Goal: Information Seeking & Learning: Compare options

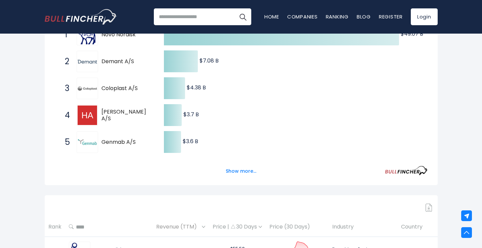
scroll to position [154, 0]
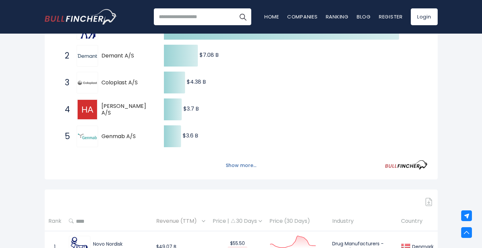
click at [242, 164] on button "Show more..." at bounding box center [241, 165] width 39 height 11
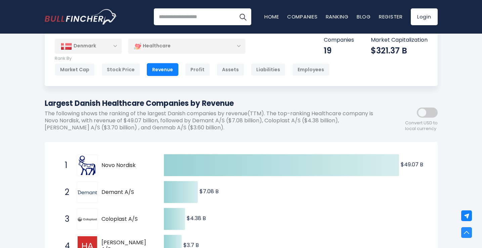
scroll to position [0, 0]
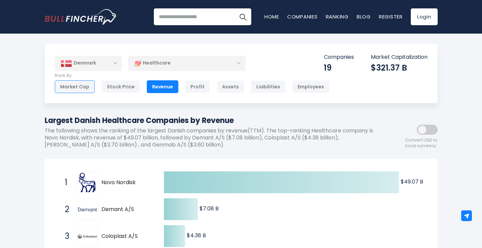
click at [76, 86] on div "Market Cap" at bounding box center [75, 86] width 40 height 13
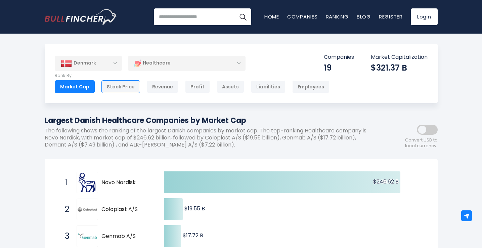
click at [123, 86] on div "Stock Price" at bounding box center [120, 86] width 39 height 13
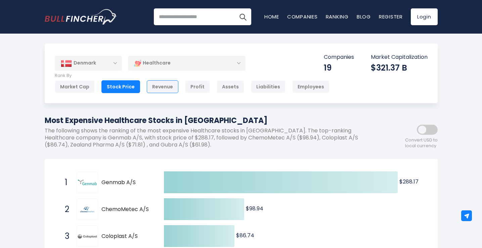
click at [157, 88] on div "Revenue" at bounding box center [163, 86] width 32 height 13
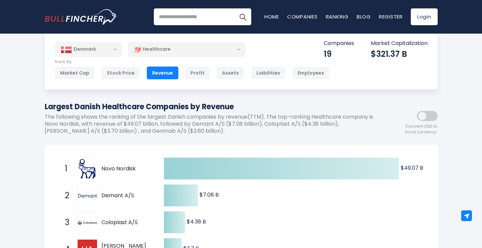
scroll to position [11, 0]
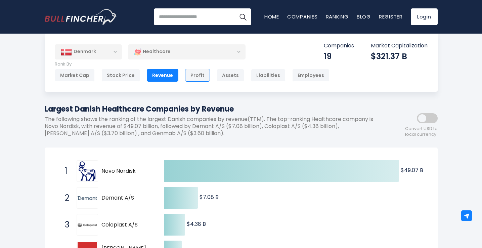
click at [193, 73] on div "Profit" at bounding box center [197, 75] width 25 height 13
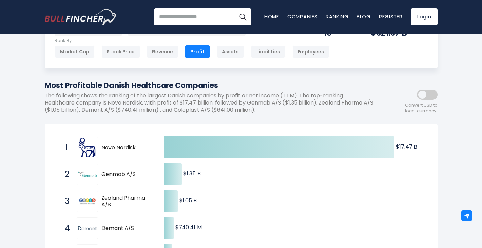
scroll to position [30, 0]
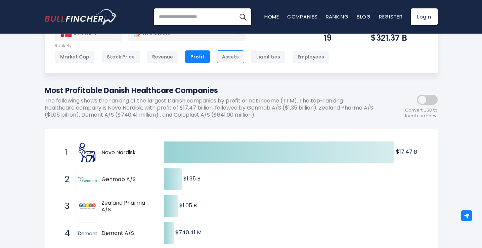
click at [220, 60] on div "Assets" at bounding box center [231, 56] width 28 height 13
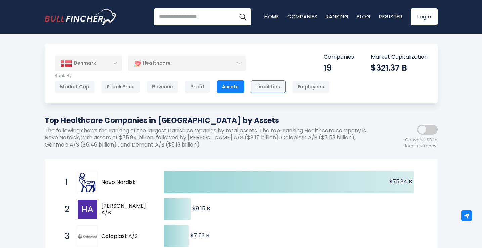
click at [267, 84] on div "Liabilities" at bounding box center [268, 86] width 35 height 13
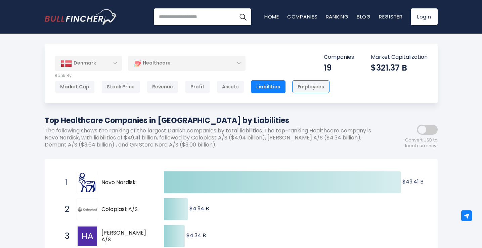
click at [309, 84] on div "Employees" at bounding box center [310, 86] width 37 height 13
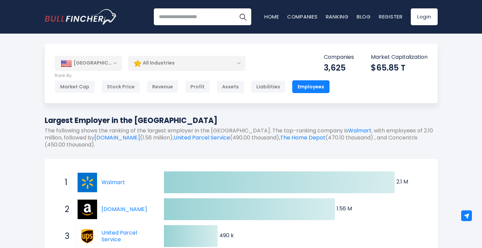
click at [113, 64] on div "[GEOGRAPHIC_DATA]" at bounding box center [88, 63] width 67 height 15
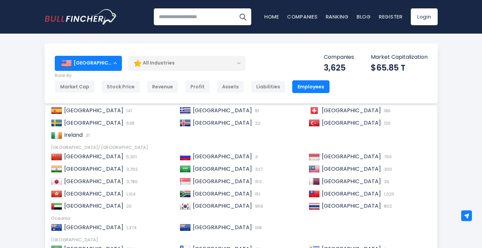
click at [113, 59] on div "[GEOGRAPHIC_DATA]" at bounding box center [88, 63] width 67 height 15
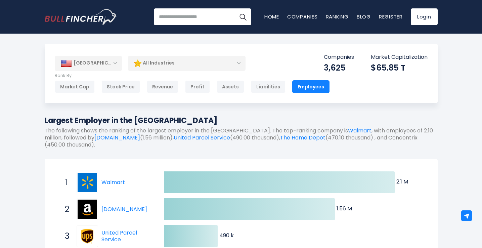
click at [113, 59] on div "[GEOGRAPHIC_DATA]" at bounding box center [88, 63] width 67 height 15
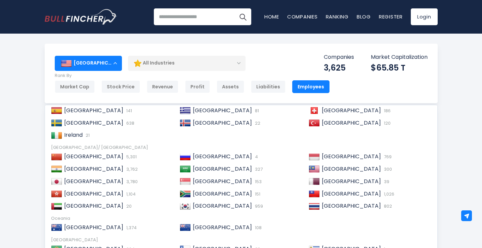
click at [112, 61] on div "[GEOGRAPHIC_DATA]" at bounding box center [88, 63] width 67 height 15
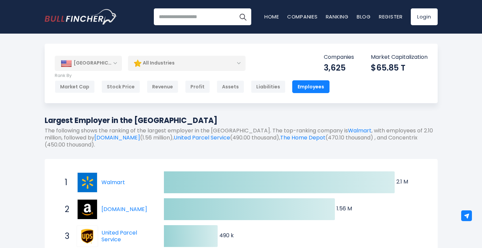
click at [112, 61] on div "[GEOGRAPHIC_DATA]" at bounding box center [88, 63] width 67 height 15
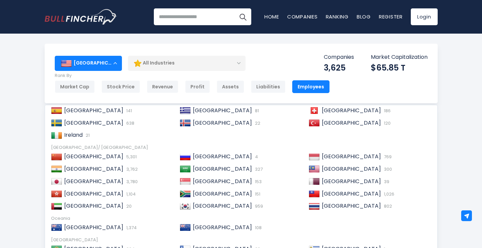
click at [163, 61] on div "All Industries" at bounding box center [187, 62] width 118 height 15
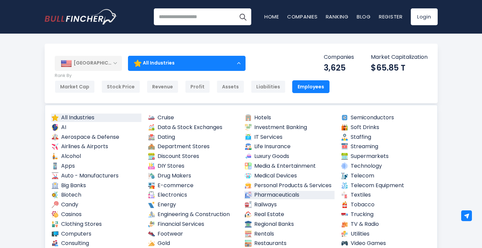
click at [258, 197] on link "Pharmaceuticals" at bounding box center [289, 195] width 91 height 8
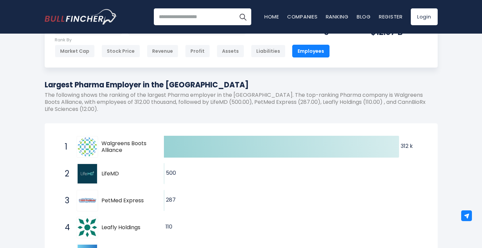
scroll to position [32, 0]
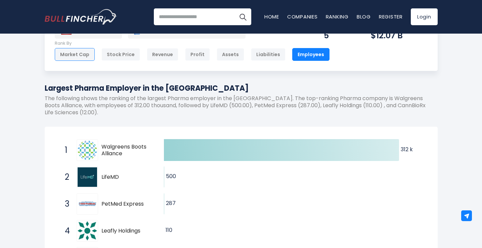
click at [76, 49] on div "Market Cap" at bounding box center [75, 54] width 40 height 13
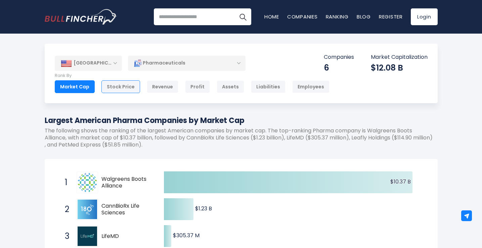
click at [117, 87] on div "Stock Price" at bounding box center [120, 86] width 39 height 13
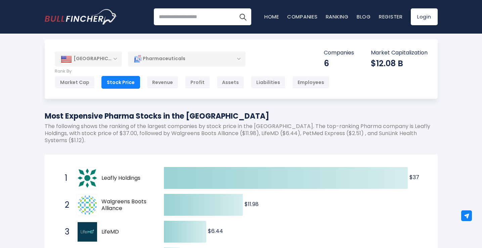
scroll to position [4, 0]
click at [163, 83] on div "Revenue" at bounding box center [163, 82] width 32 height 13
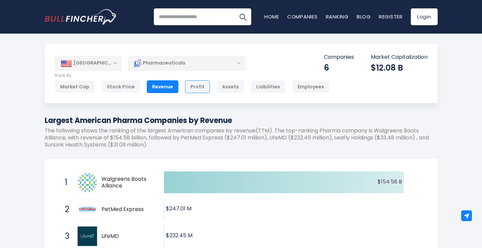
click at [197, 82] on div "Profit" at bounding box center [197, 86] width 25 height 13
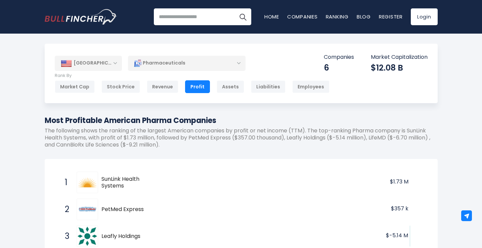
click at [114, 65] on div "[GEOGRAPHIC_DATA]" at bounding box center [88, 63] width 67 height 15
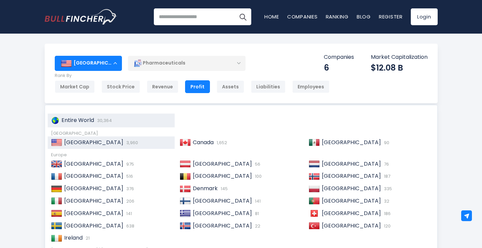
click at [87, 119] on span "Entire World" at bounding box center [77, 120] width 33 height 8
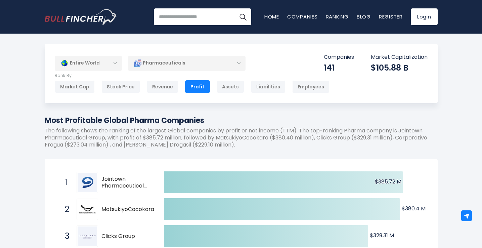
click at [168, 66] on div "Pharmaceuticals" at bounding box center [187, 62] width 118 height 15
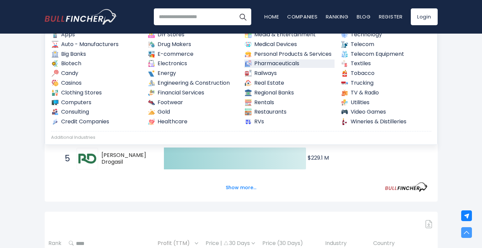
scroll to position [83, 0]
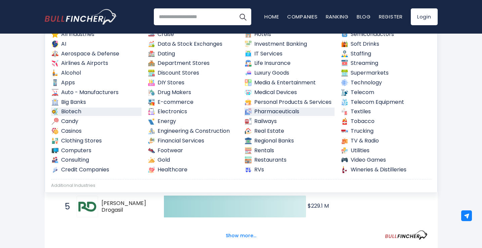
click at [72, 111] on link "Biotech" at bounding box center [96, 112] width 91 height 8
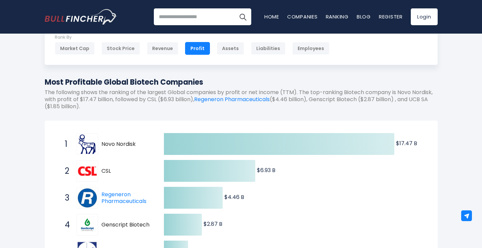
scroll to position [38, 0]
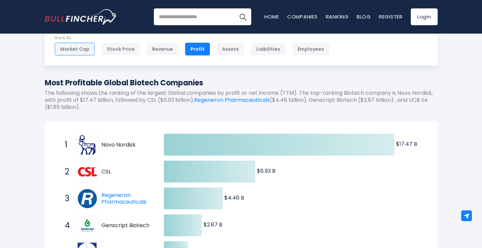
click at [88, 53] on div "Market Cap" at bounding box center [75, 49] width 40 height 13
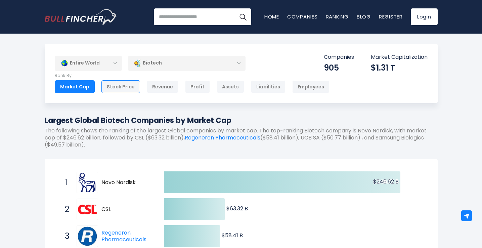
click at [121, 86] on div "Stock Price" at bounding box center [120, 86] width 39 height 13
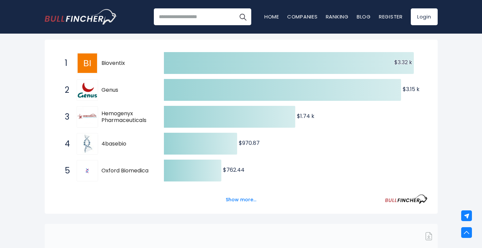
scroll to position [120, 0]
click at [227, 199] on button "Show more..." at bounding box center [241, 199] width 39 height 11
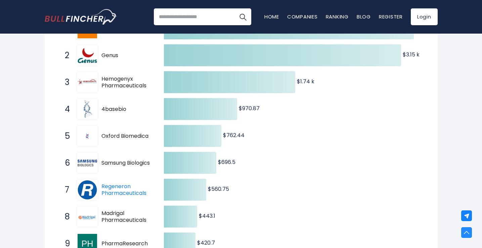
scroll to position [0, 0]
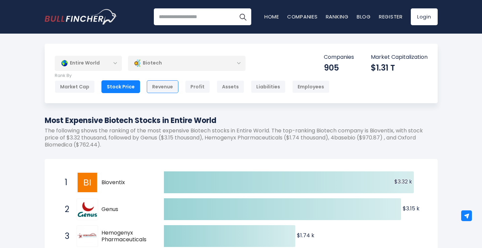
click at [154, 84] on div "Revenue" at bounding box center [163, 86] width 32 height 13
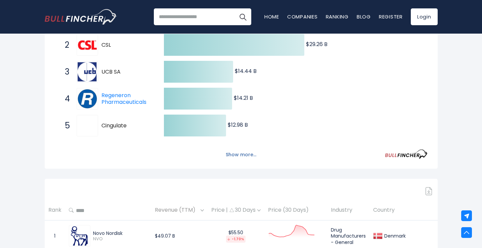
click at [246, 156] on button "Show more..." at bounding box center [241, 154] width 39 height 11
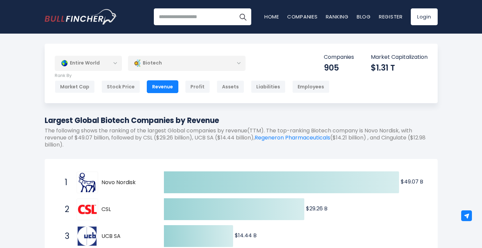
click at [114, 62] on div "Entire World" at bounding box center [88, 62] width 67 height 15
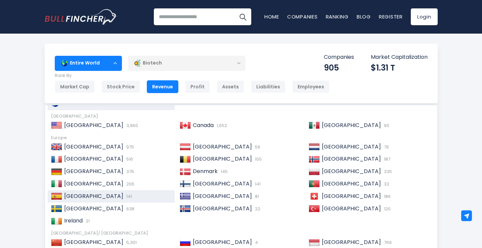
scroll to position [14, 0]
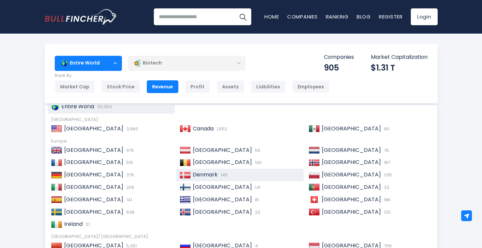
click at [189, 172] on img at bounding box center [185, 175] width 11 height 7
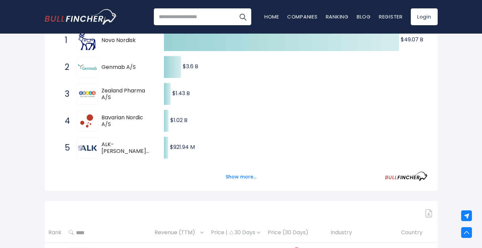
scroll to position [147, 0]
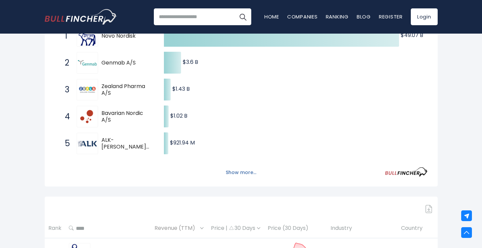
click at [236, 170] on button "Show more..." at bounding box center [241, 172] width 39 height 11
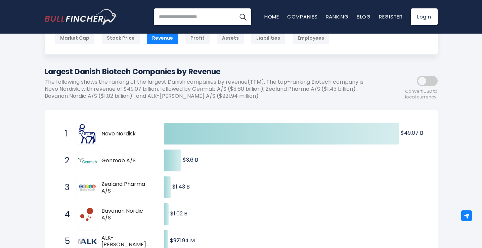
scroll to position [44, 0]
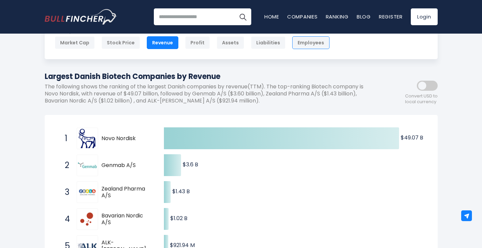
click at [303, 42] on div "Employees" at bounding box center [310, 42] width 37 height 13
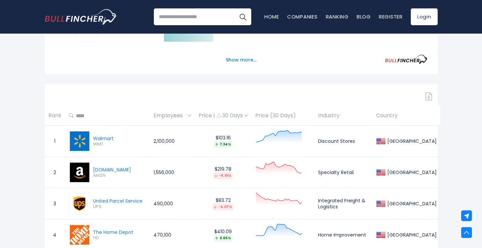
scroll to position [142, 0]
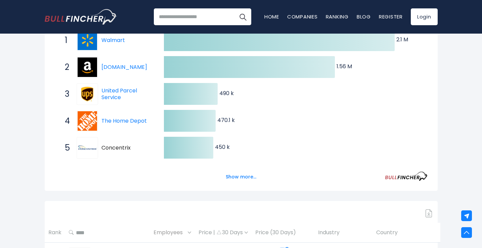
click at [236, 176] on button "Show more..." at bounding box center [241, 176] width 39 height 11
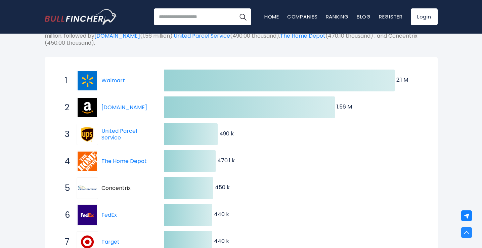
scroll to position [0, 0]
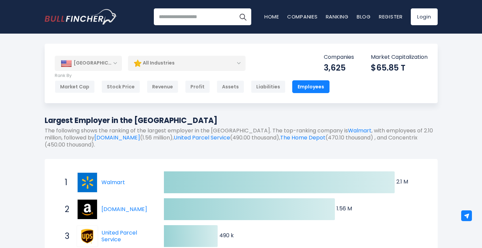
click at [113, 62] on div "[GEOGRAPHIC_DATA]" at bounding box center [88, 63] width 67 height 15
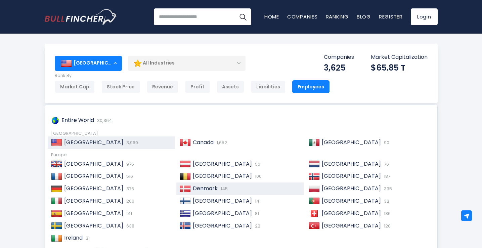
click at [187, 183] on div "Denmark 145" at bounding box center [239, 188] width 127 height 12
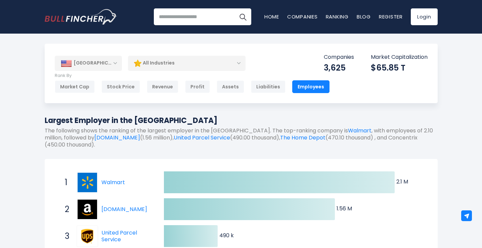
click at [119, 65] on div "[GEOGRAPHIC_DATA]" at bounding box center [88, 63] width 67 height 15
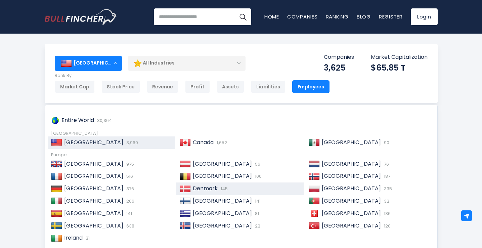
click at [195, 188] on span "Denmark" at bounding box center [205, 188] width 25 height 8
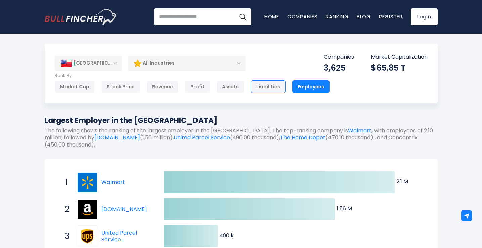
click at [259, 87] on div "Liabilities" at bounding box center [268, 86] width 35 height 13
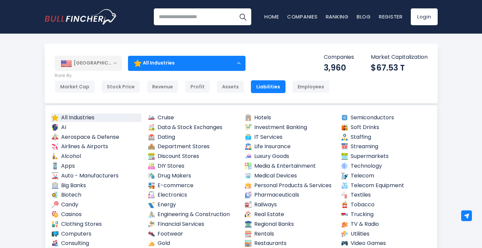
click at [111, 59] on div "[GEOGRAPHIC_DATA]" at bounding box center [88, 63] width 67 height 15
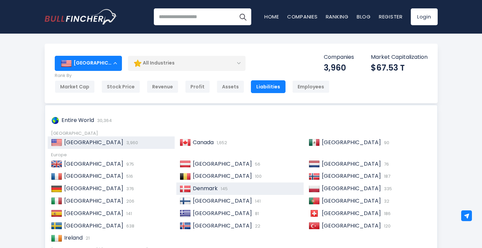
click at [216, 187] on span "Denmark" at bounding box center [205, 188] width 25 height 8
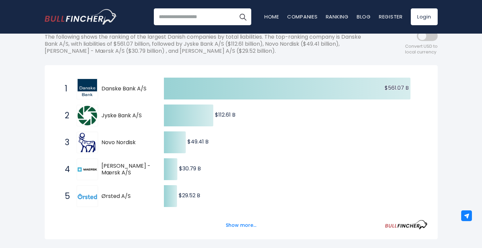
scroll to position [95, 0]
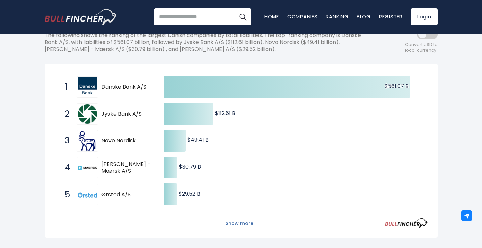
click at [246, 224] on button "Show more..." at bounding box center [241, 223] width 39 height 11
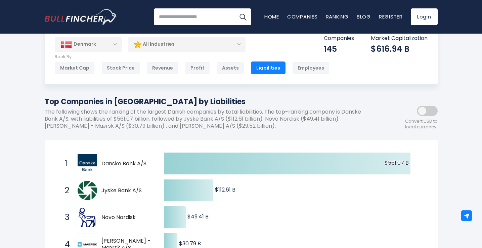
scroll to position [15, 0]
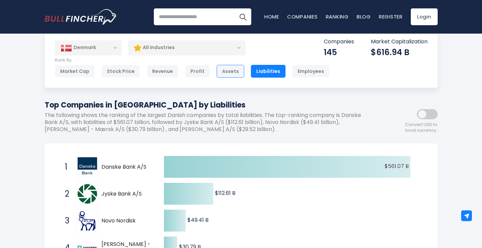
click at [224, 74] on div "Assets" at bounding box center [231, 71] width 28 height 13
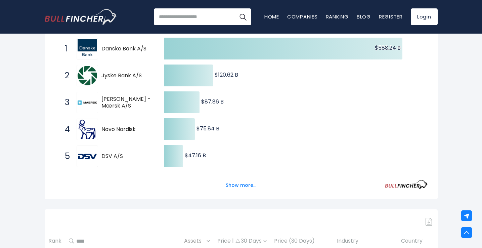
scroll to position [34, 0]
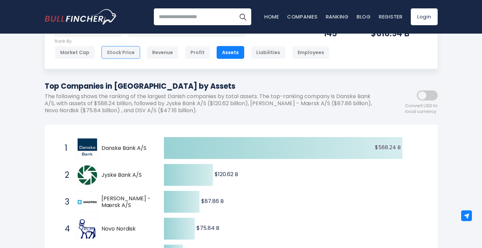
click at [119, 55] on div "Stock Price" at bounding box center [120, 52] width 39 height 13
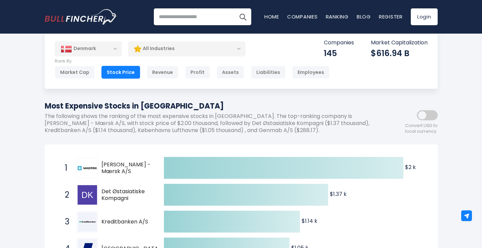
scroll to position [19, 0]
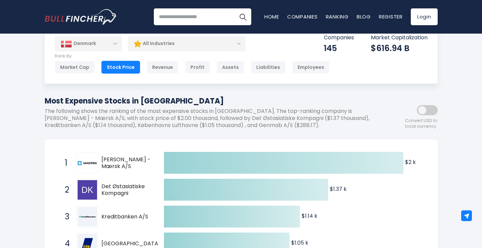
click at [236, 44] on div "All Industries" at bounding box center [187, 43] width 118 height 15
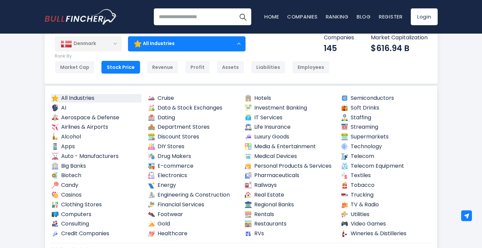
click at [236, 44] on div "All Industries" at bounding box center [187, 43] width 118 height 15
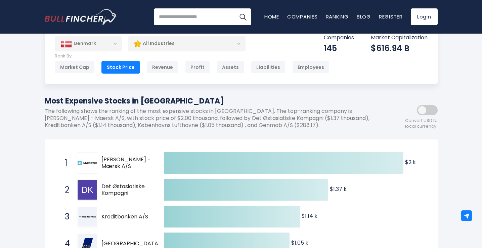
click at [235, 44] on div "All Industries" at bounding box center [187, 43] width 118 height 15
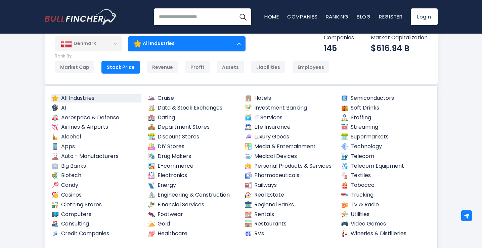
click at [235, 44] on div "All Industries" at bounding box center [187, 43] width 118 height 15
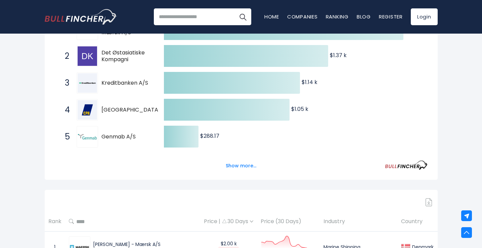
scroll to position [156, 0]
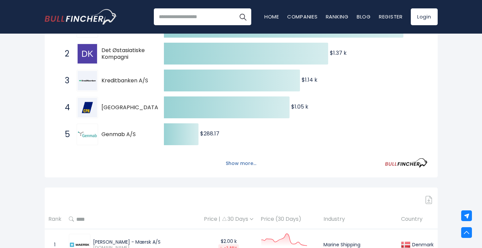
click at [236, 164] on button "Show more..." at bounding box center [241, 163] width 39 height 11
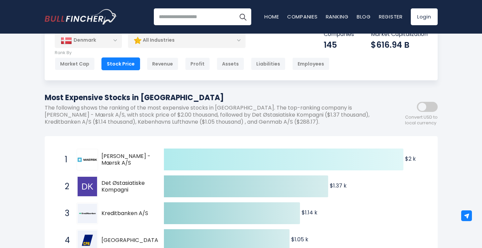
scroll to position [0, 0]
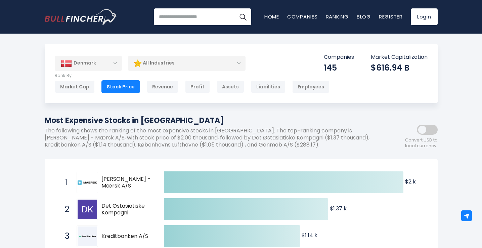
click at [232, 66] on div "All Industries" at bounding box center [187, 62] width 118 height 15
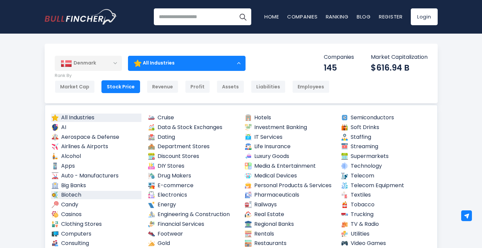
click at [84, 195] on link "Biotech" at bounding box center [96, 195] width 91 height 8
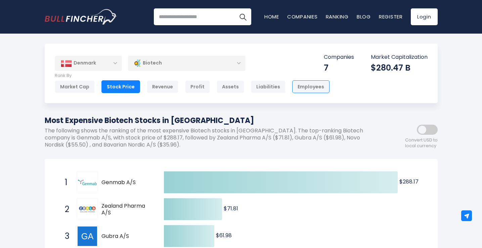
click at [303, 86] on div "Employees" at bounding box center [310, 86] width 37 height 13
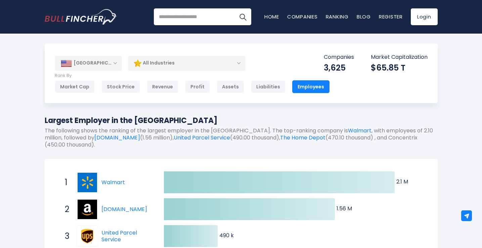
click at [115, 60] on div "[GEOGRAPHIC_DATA]" at bounding box center [88, 63] width 67 height 15
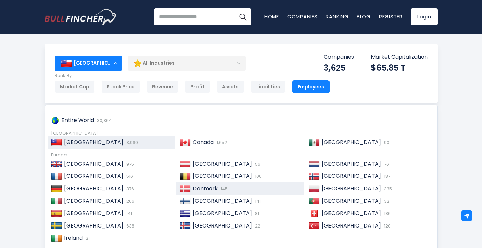
click at [193, 188] on span "Denmark" at bounding box center [205, 188] width 25 height 8
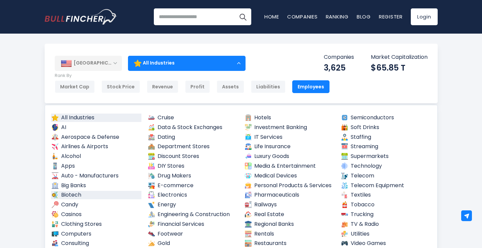
click at [69, 195] on link "Biotech" at bounding box center [96, 195] width 91 height 8
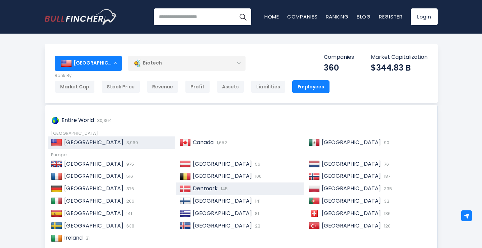
click at [202, 190] on span "Denmark" at bounding box center [205, 188] width 25 height 8
